Goal: Find specific page/section: Find specific page/section

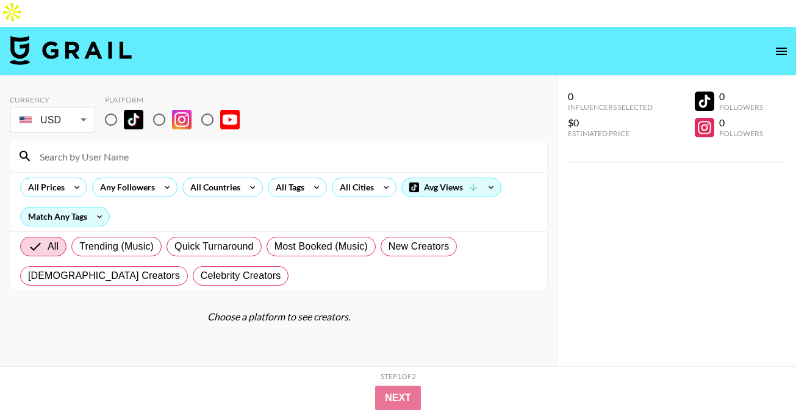
click at [114, 107] on input "radio" at bounding box center [111, 120] width 26 height 26
radio input "true"
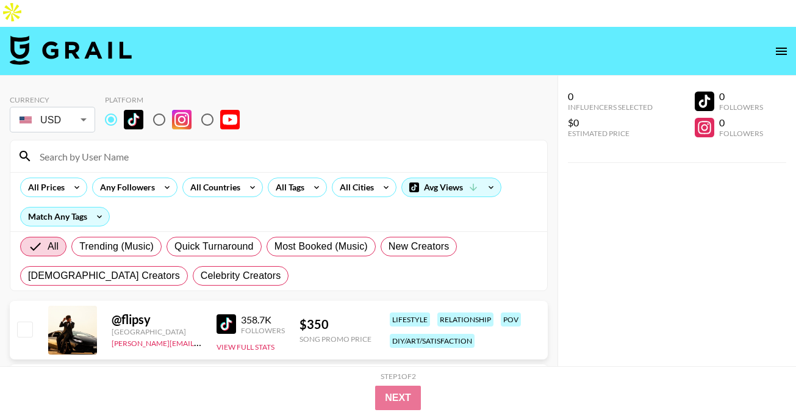
click at [118, 142] on div at bounding box center [278, 156] width 537 height 32
click at [118, 146] on input at bounding box center [286, 156] width 508 height 20
paste input "avaegan_"
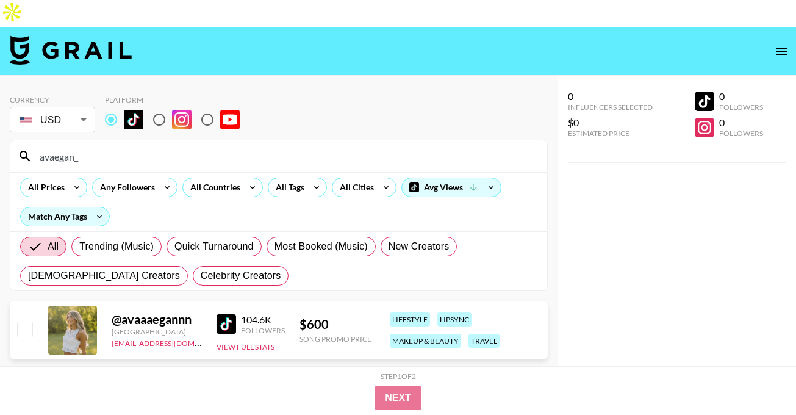
click at [230, 314] on img at bounding box center [227, 324] width 20 height 20
click at [244, 146] on input "avaegan_" at bounding box center [286, 156] width 508 height 20
paste input "taylorrselfridge"
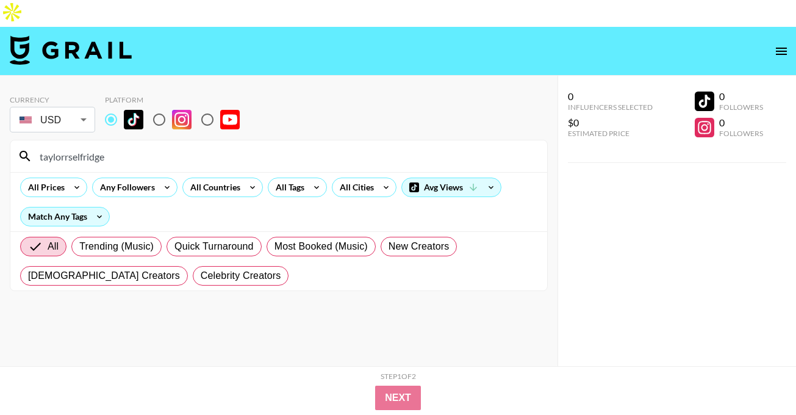
click at [40, 146] on input "taylorrselfridge" at bounding box center [286, 156] width 508 height 20
click at [198, 146] on input "taylorrselfridge" at bounding box center [286, 156] width 508 height 20
paste input "d_demps93"
click at [43, 146] on input "d_demps93" at bounding box center [286, 156] width 508 height 20
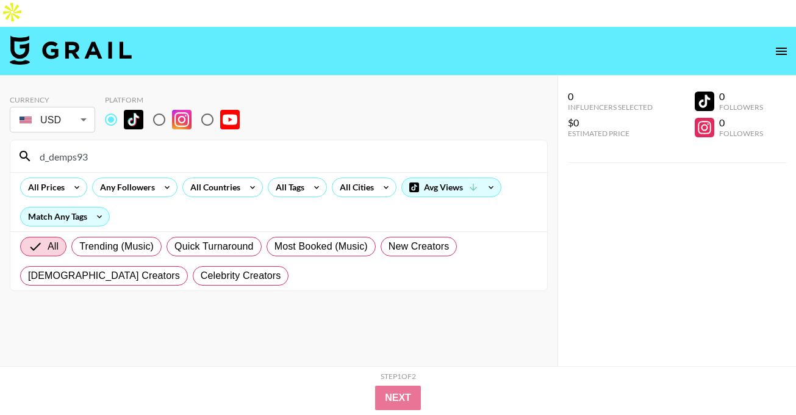
type input "d_demps93"
